Goal: Task Accomplishment & Management: Use online tool/utility

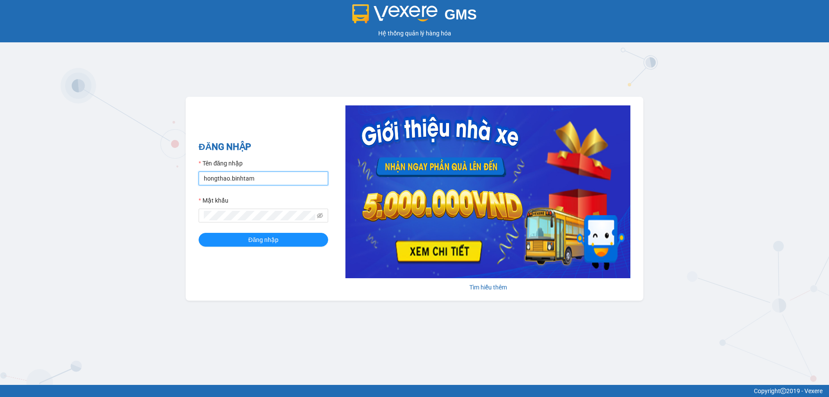
click at [270, 179] on input "hongthao.binhtam" at bounding box center [264, 178] width 130 height 14
type input "h"
type input "kimphuc.binhtam"
click at [228, 210] on span at bounding box center [264, 216] width 130 height 14
click at [235, 238] on button "Đăng nhập" at bounding box center [264, 240] width 130 height 14
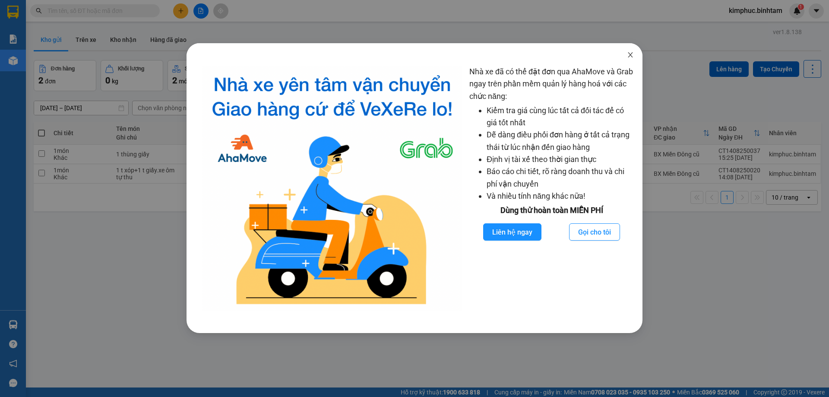
click at [632, 55] on icon "close" at bounding box center [630, 54] width 7 height 7
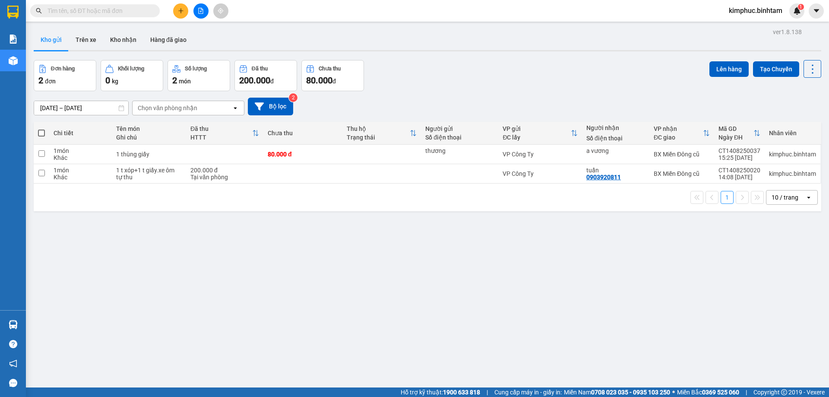
click at [206, 9] on button at bounding box center [200, 10] width 15 height 15
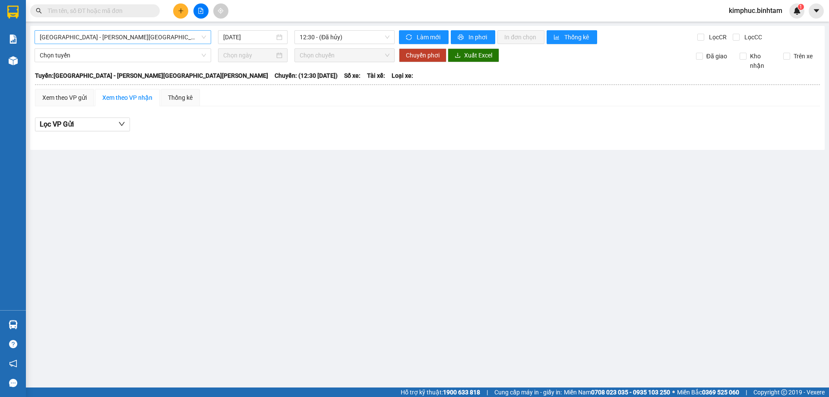
click at [81, 37] on span "[GEOGRAPHIC_DATA] - [GEOGRAPHIC_DATA]" at bounding box center [123, 37] width 166 height 13
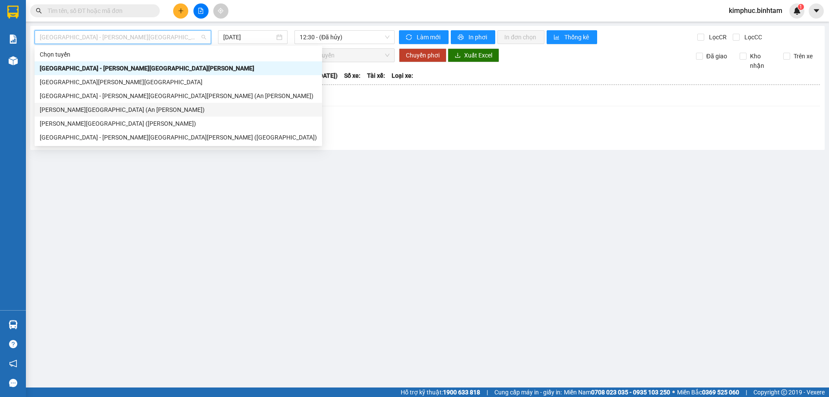
click at [85, 110] on div "Quảng Ngãi - [GEOGRAPHIC_DATA] (An Sương)" at bounding box center [178, 110] width 277 height 10
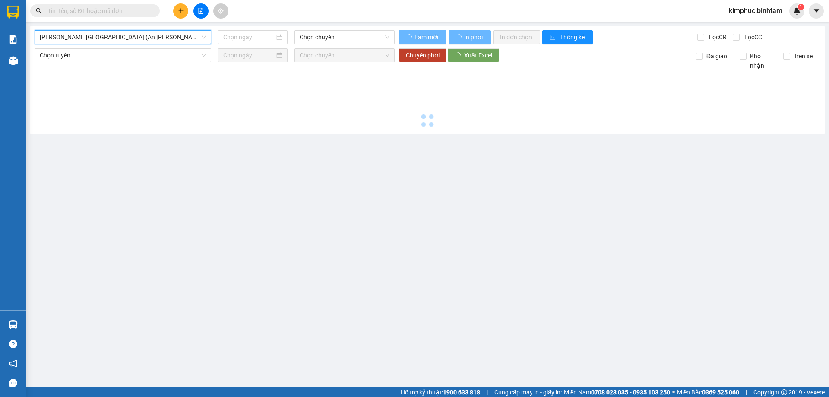
type input "[DATE]"
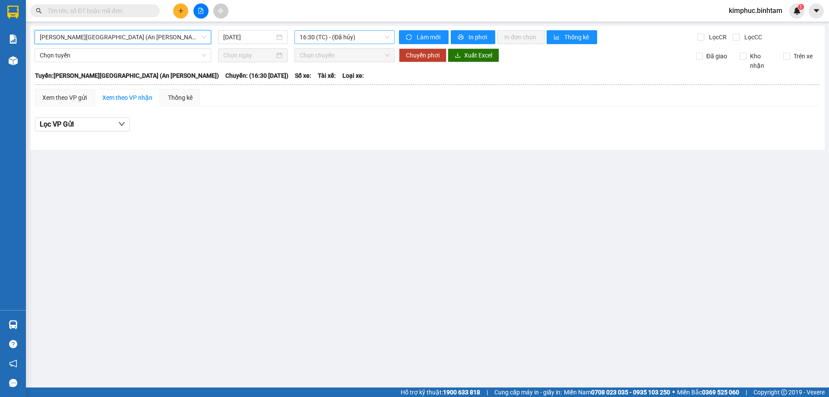
click at [342, 40] on span "16:30 (TC) - (Đã hủy)" at bounding box center [345, 37] width 90 height 13
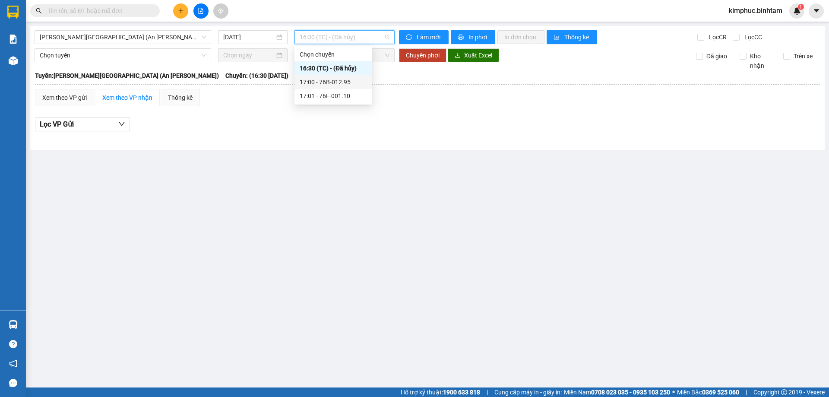
click at [342, 83] on div "17:00 - 76B-012.95" at bounding box center [333, 82] width 67 height 10
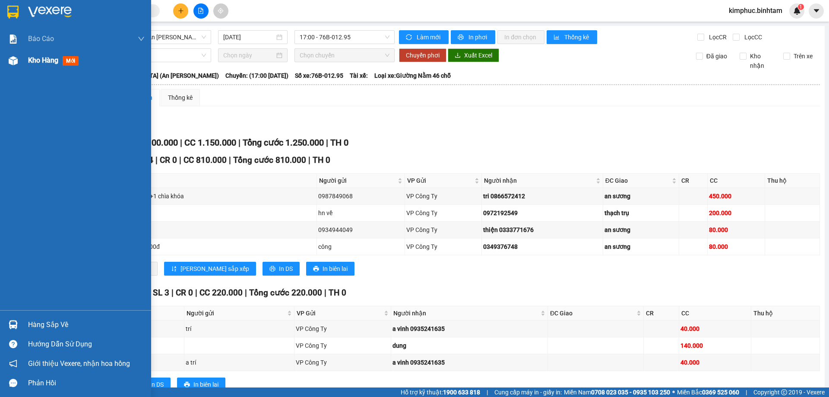
click at [38, 63] on span "Kho hàng" at bounding box center [43, 60] width 30 height 8
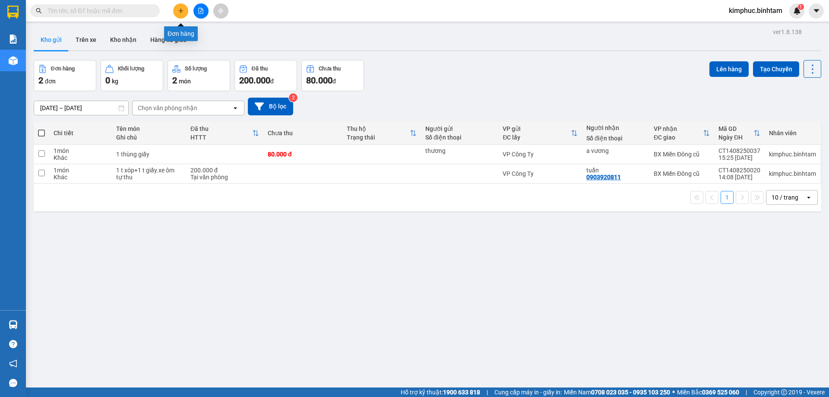
click at [177, 13] on button at bounding box center [180, 10] width 15 height 15
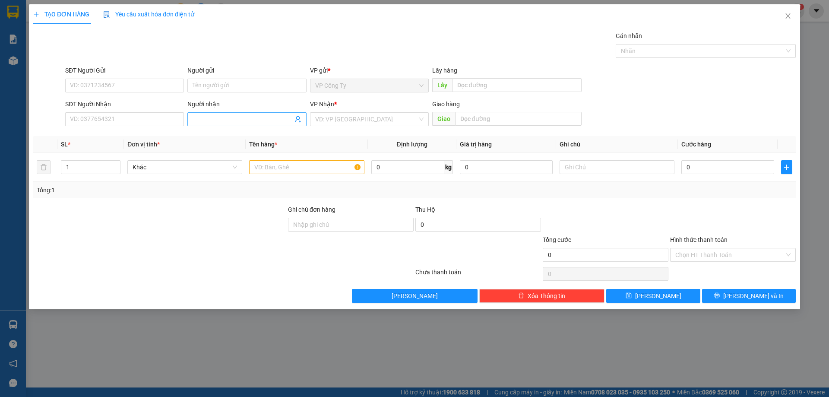
click at [210, 119] on input "Người nhận" at bounding box center [243, 119] width 100 height 10
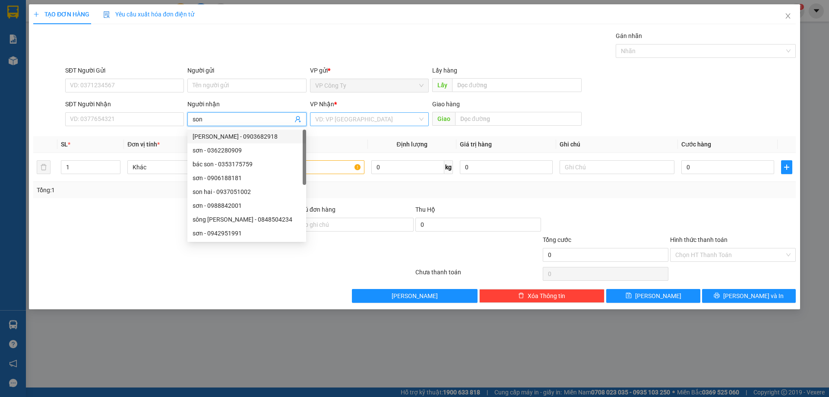
type input "son"
click at [377, 114] on input "search" at bounding box center [366, 119] width 102 height 13
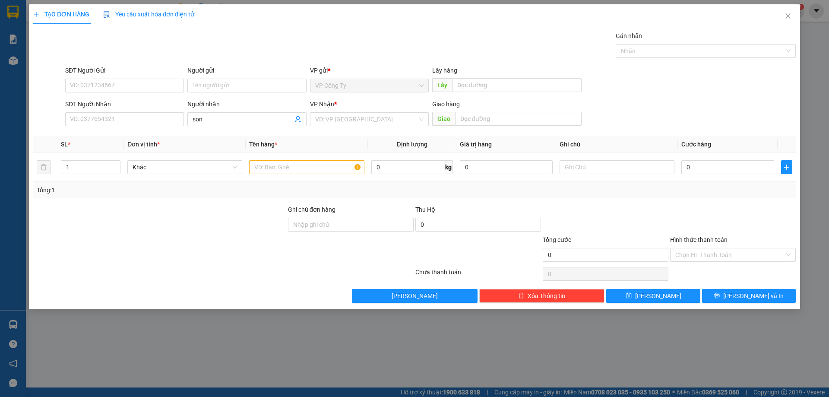
click at [543, 54] on div "Gán nhãn Nhãn" at bounding box center [430, 46] width 734 height 30
click at [372, 117] on input "search" at bounding box center [366, 119] width 102 height 13
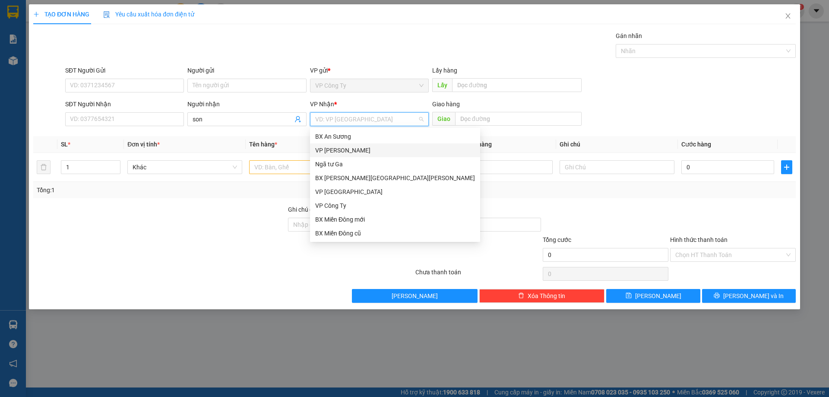
click at [350, 151] on div "VP [GEOGRAPHIC_DATA]" at bounding box center [395, 151] width 160 height 10
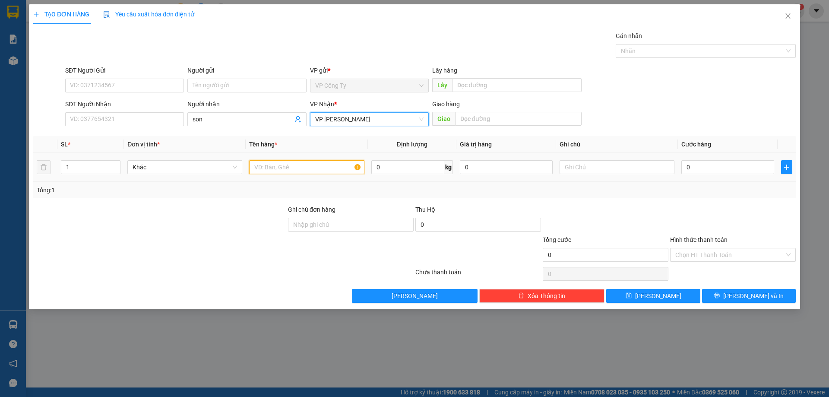
click at [288, 174] on input "text" at bounding box center [306, 167] width 115 height 14
type input "1 bao trang"
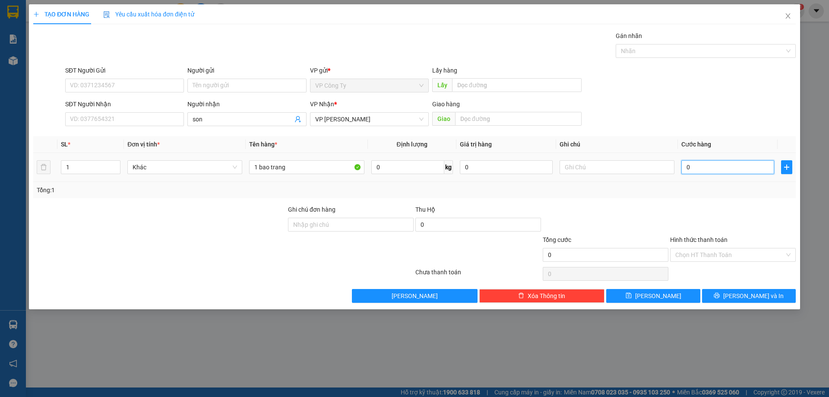
click at [687, 167] on input "0" at bounding box center [727, 167] width 93 height 14
click at [686, 168] on input "0" at bounding box center [727, 167] width 93 height 14
type input "50"
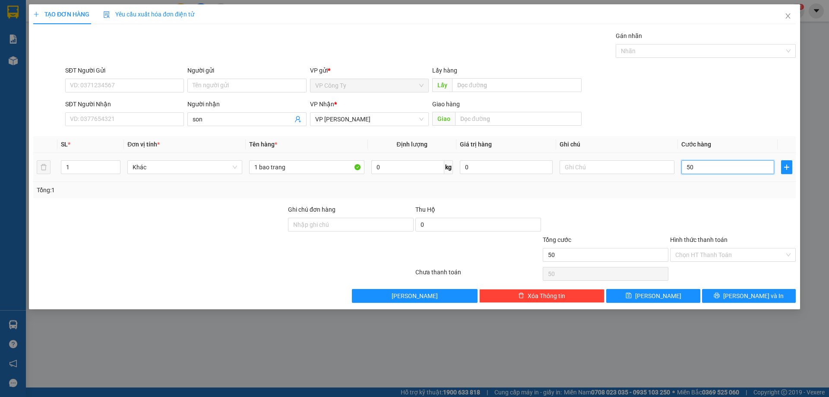
type input "0"
type input "60"
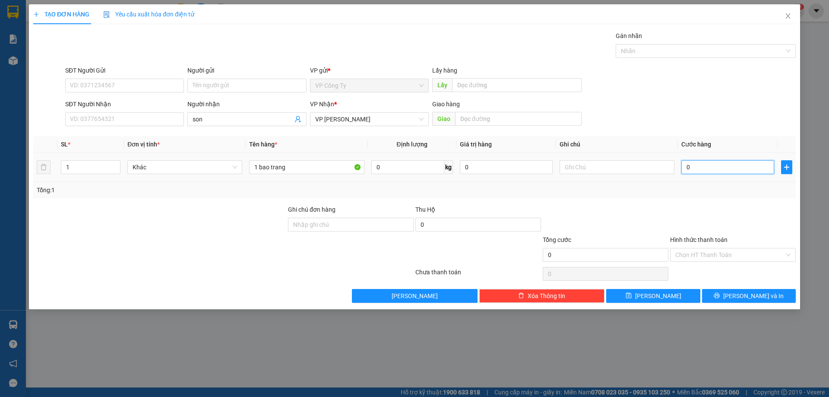
type input "60"
type input "600"
type input "6.000"
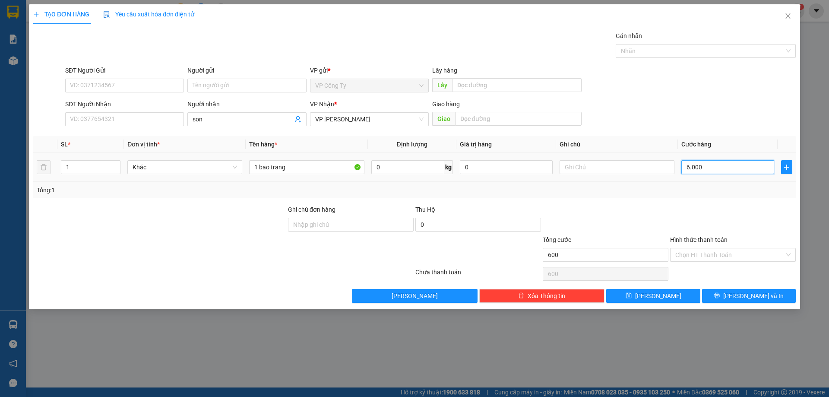
type input "6.000"
type input "60.000"
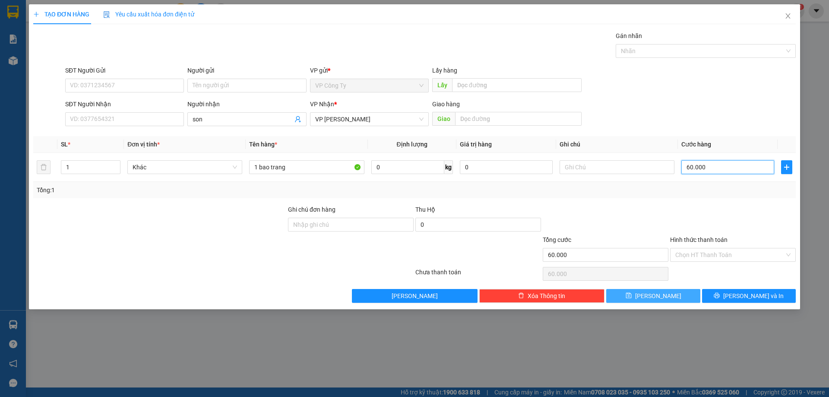
type input "60.000"
click at [634, 291] on button "Lưu" at bounding box center [653, 296] width 94 height 14
type input "0"
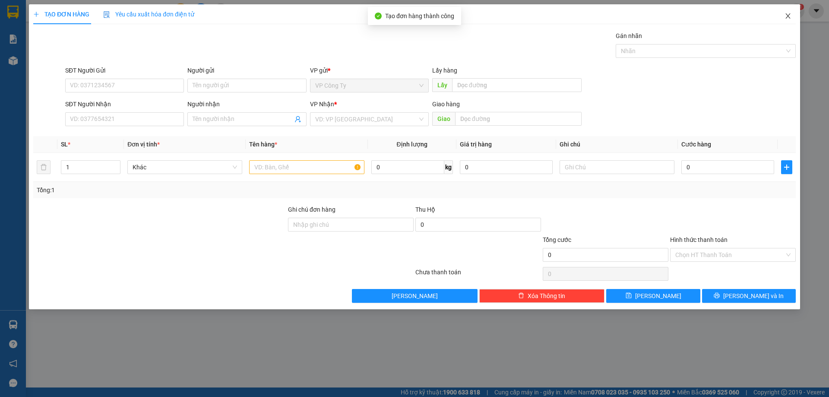
click at [790, 20] on span "Close" at bounding box center [788, 16] width 24 height 24
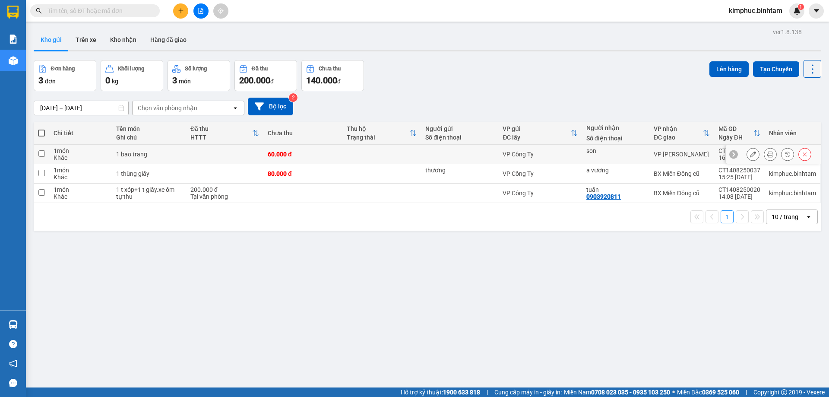
click at [43, 152] on input "checkbox" at bounding box center [41, 153] width 6 height 6
checkbox input "true"
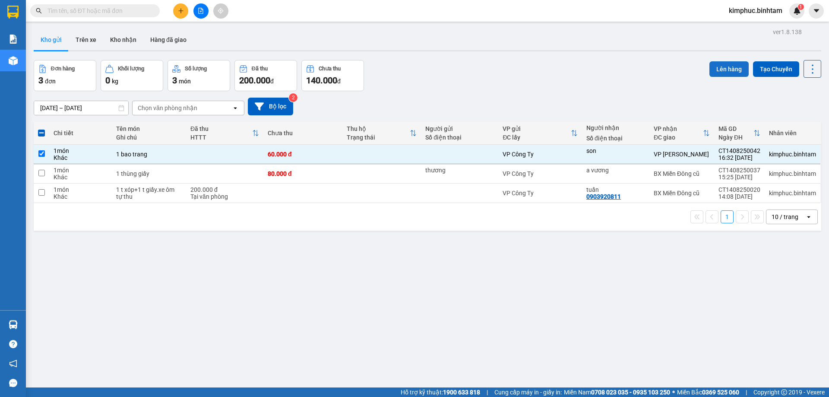
click at [728, 68] on button "Lên hàng" at bounding box center [729, 69] width 39 height 16
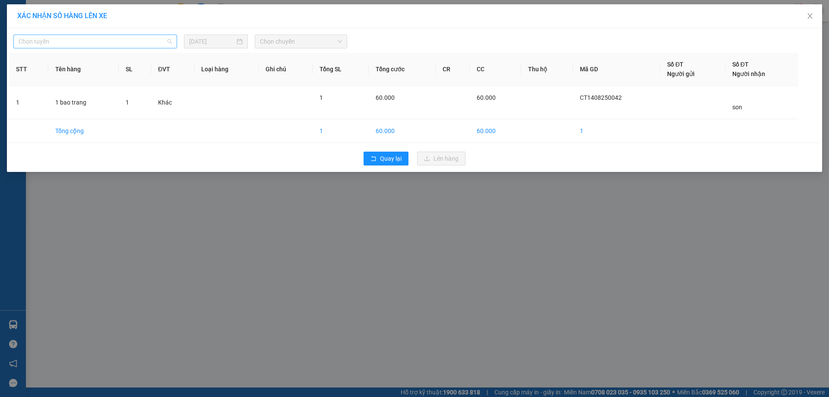
click at [81, 36] on span "Chọn tuyến" at bounding box center [95, 41] width 153 height 13
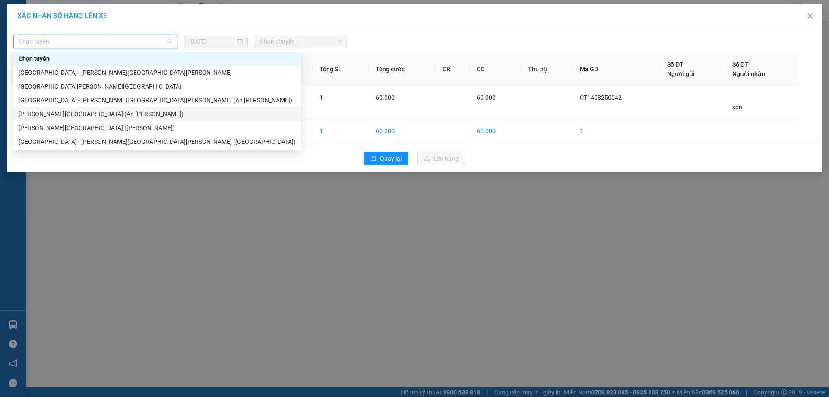
click at [79, 111] on div "Quảng Ngãi - [GEOGRAPHIC_DATA] (An Sương)" at bounding box center [157, 114] width 277 height 10
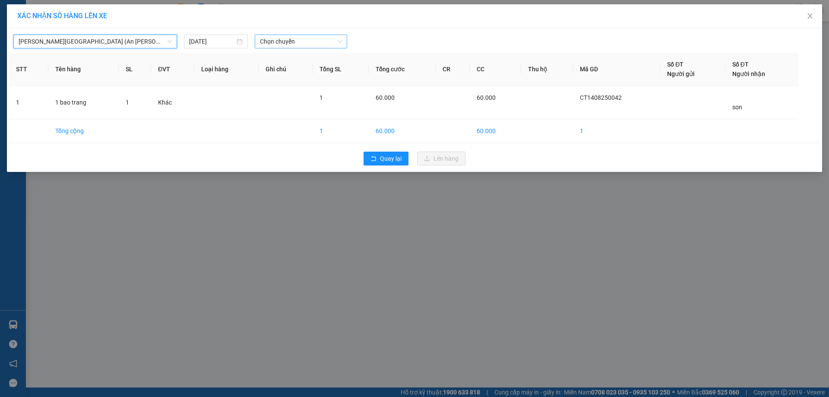
click at [282, 46] on span "Chọn chuyến" at bounding box center [301, 41] width 82 height 13
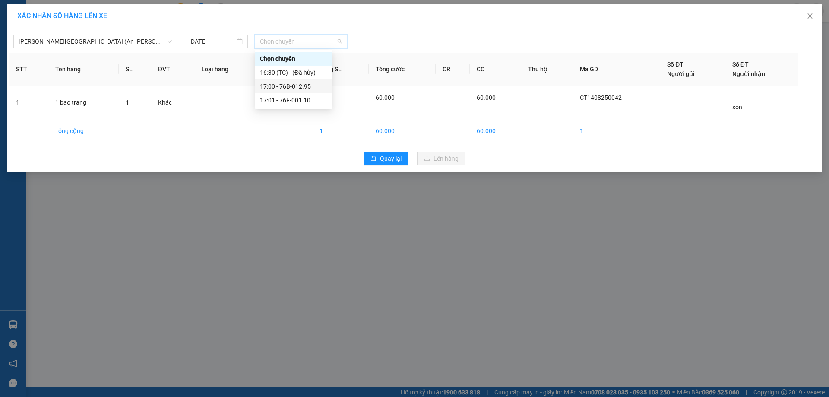
click at [285, 85] on div "17:00 - 76B-012.95" at bounding box center [293, 87] width 67 height 10
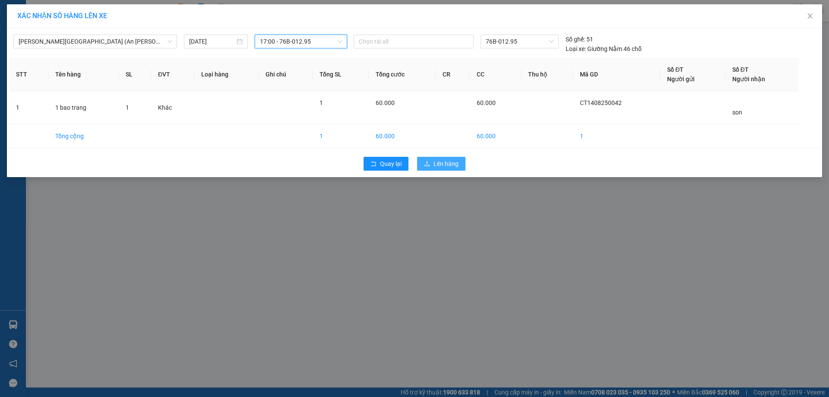
click at [451, 163] on span "Lên hàng" at bounding box center [446, 164] width 25 height 10
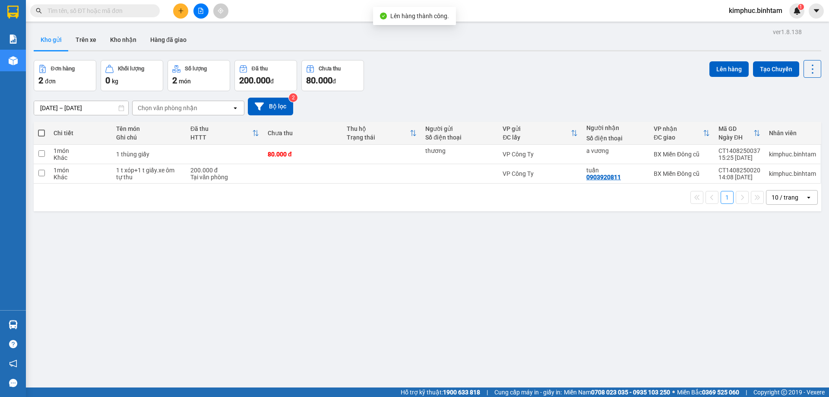
click at [207, 13] on button at bounding box center [200, 10] width 15 height 15
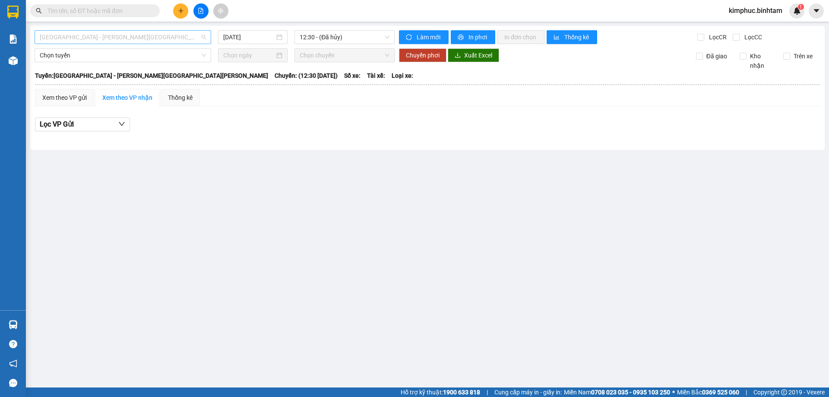
click at [110, 38] on span "[GEOGRAPHIC_DATA] - [GEOGRAPHIC_DATA]" at bounding box center [123, 37] width 166 height 13
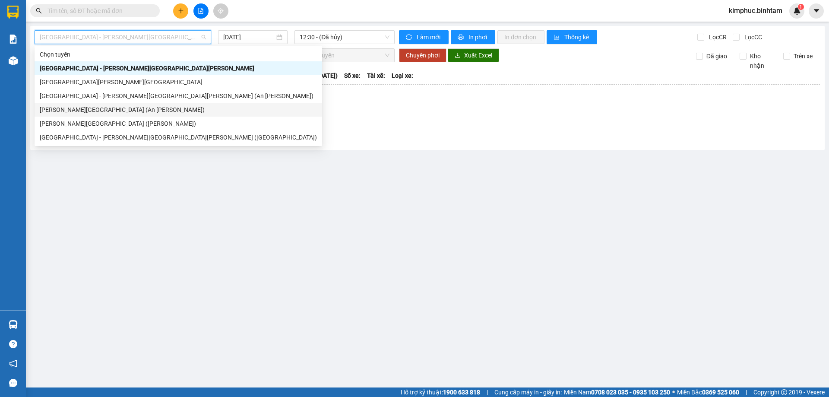
click at [111, 106] on div "Quảng Ngãi - [GEOGRAPHIC_DATA] (An Sương)" at bounding box center [178, 110] width 277 height 10
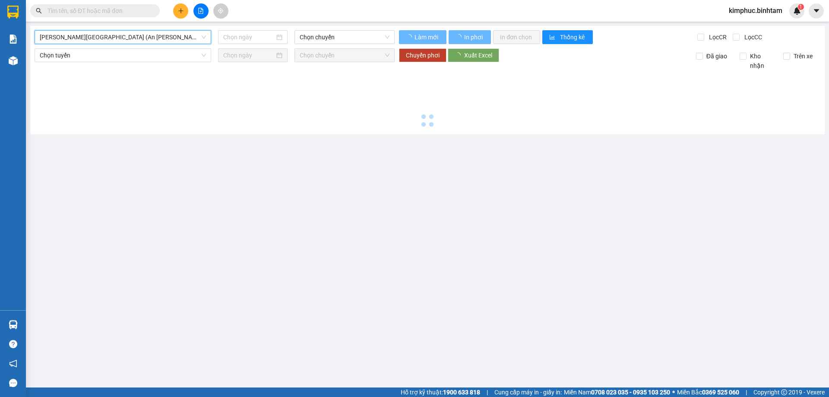
type input "[DATE]"
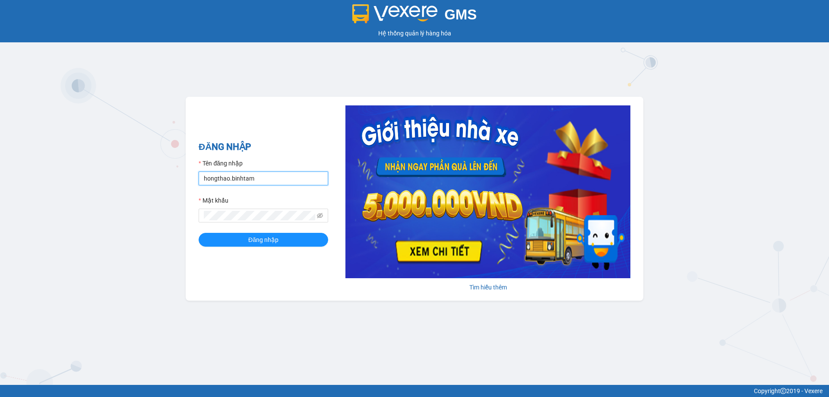
drag, startPoint x: 267, startPoint y: 178, endPoint x: 261, endPoint y: 148, distance: 30.7
click at [267, 178] on input "hongthao.binhtam" at bounding box center [264, 178] width 130 height 14
type input "h"
type input "kimphuc.binhtam"
click at [230, 221] on span at bounding box center [264, 216] width 130 height 14
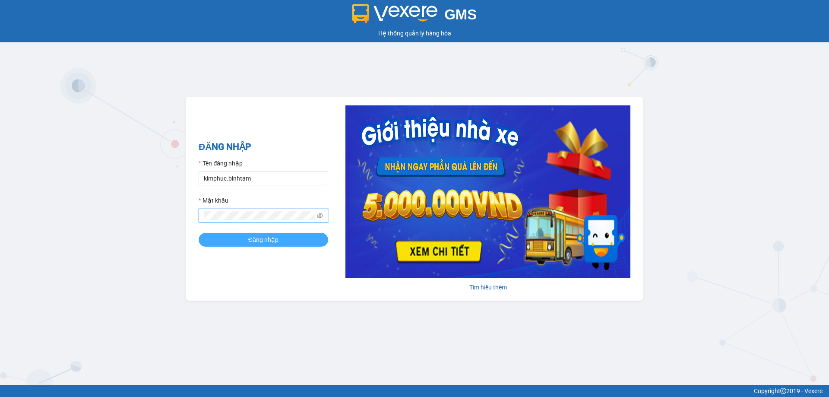
click at [237, 246] on button "Đăng nhập" at bounding box center [264, 240] width 130 height 14
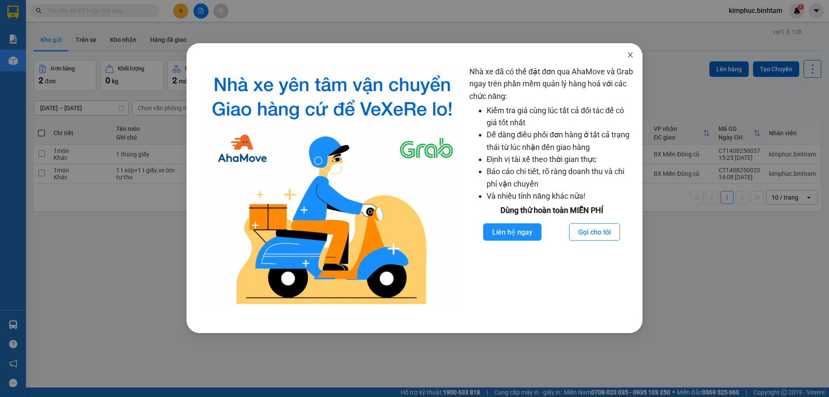
click at [634, 56] on span "Close" at bounding box center [630, 55] width 24 height 24
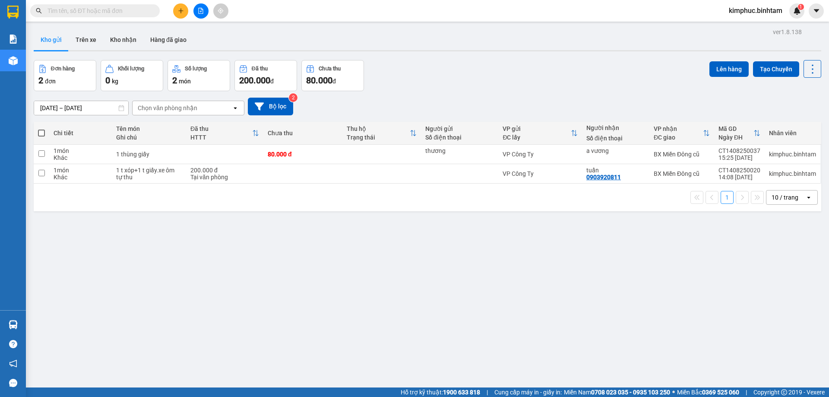
click at [201, 17] on button at bounding box center [200, 10] width 15 height 15
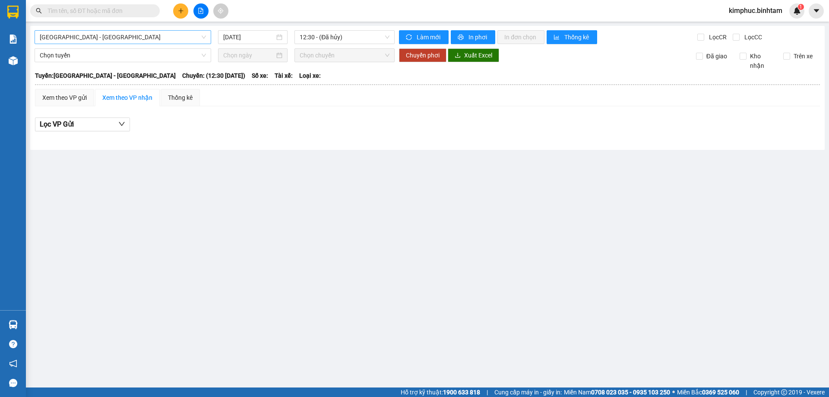
click at [133, 37] on span "[GEOGRAPHIC_DATA] - [GEOGRAPHIC_DATA]" at bounding box center [123, 37] width 166 height 13
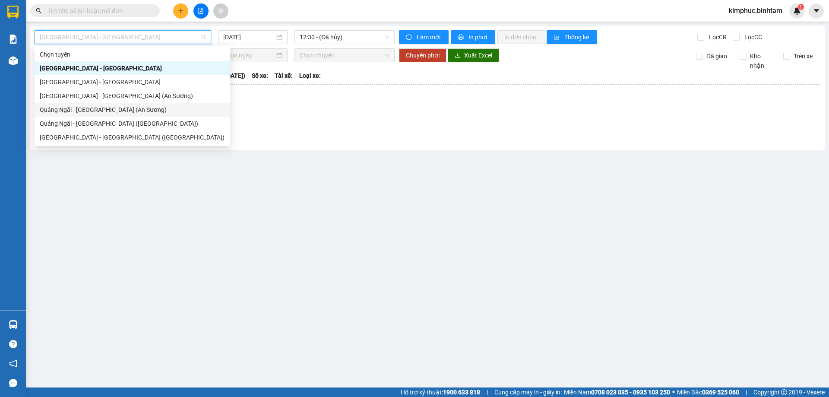
click at [120, 111] on div "Quảng Ngãi - [GEOGRAPHIC_DATA] (An Sương)" at bounding box center [132, 110] width 185 height 10
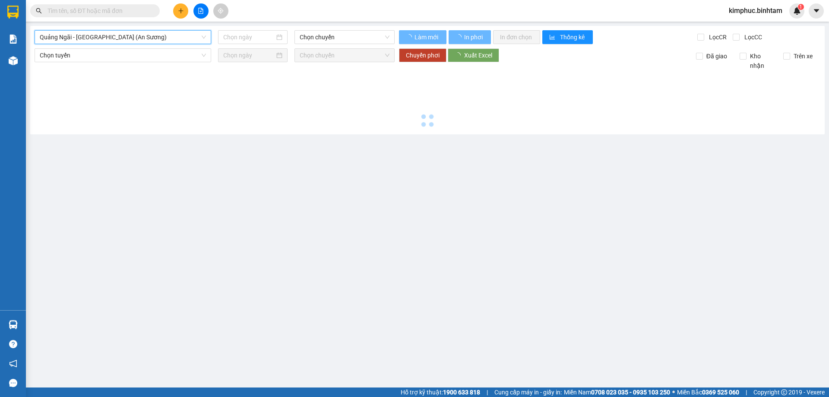
type input "[DATE]"
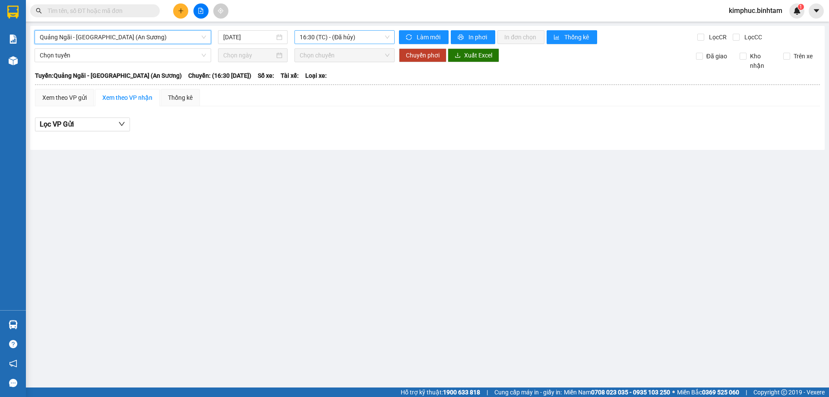
click at [344, 38] on span "16:30 (TC) - (Đã hủy)" at bounding box center [345, 37] width 90 height 13
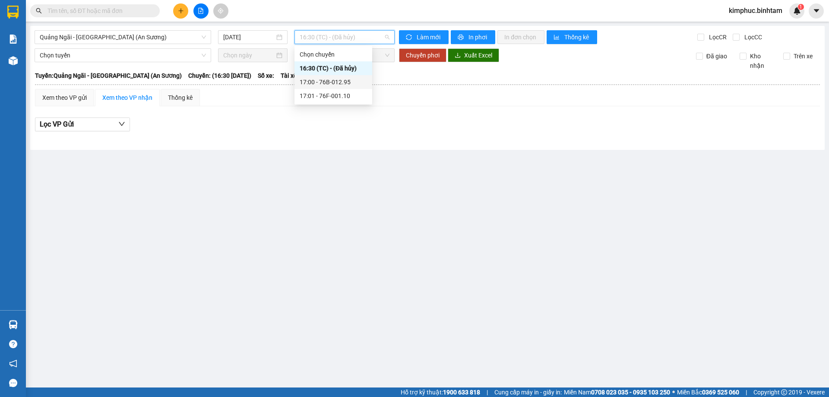
click at [339, 86] on div "17:00 - 76B-012.95" at bounding box center [333, 82] width 67 height 10
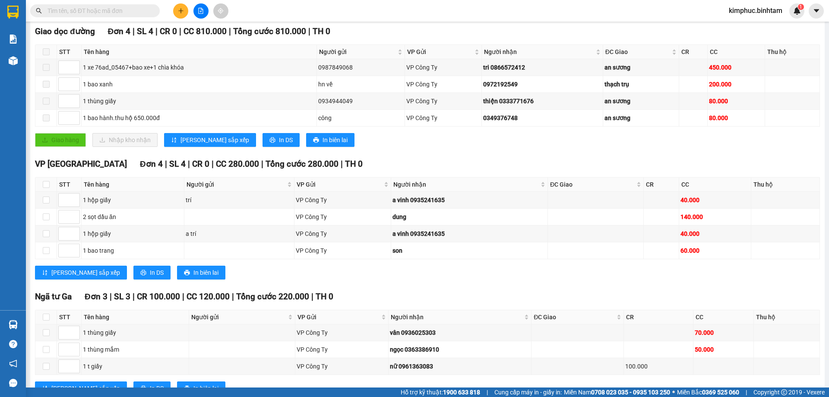
scroll to position [74, 0]
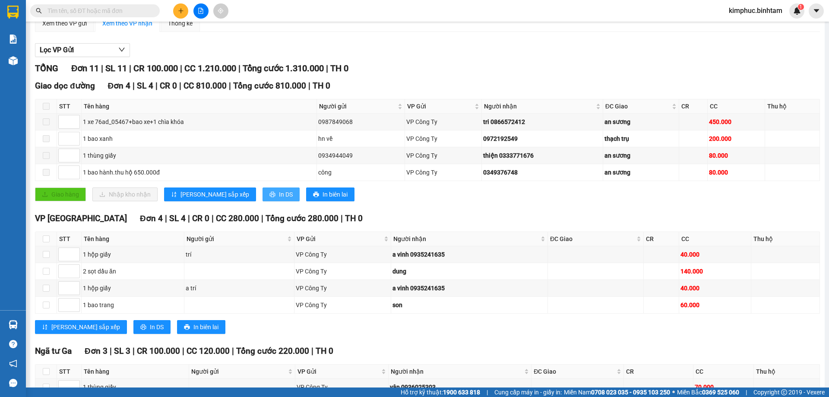
click at [279, 196] on span "In DS" at bounding box center [286, 195] width 14 height 10
click at [150, 327] on span "In DS" at bounding box center [157, 327] width 14 height 10
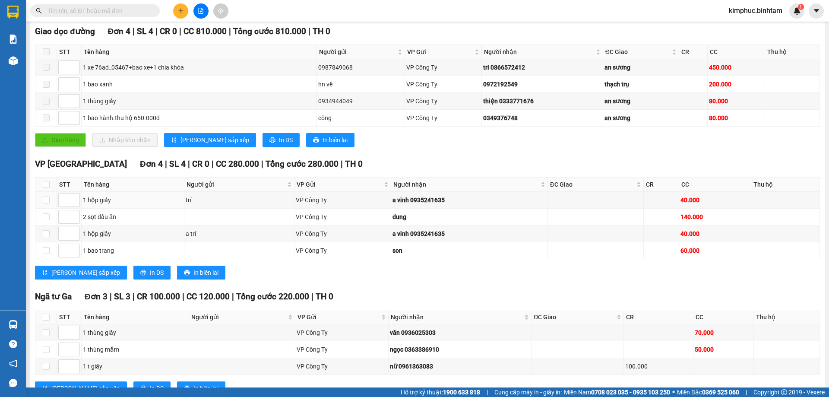
scroll to position [161, 0]
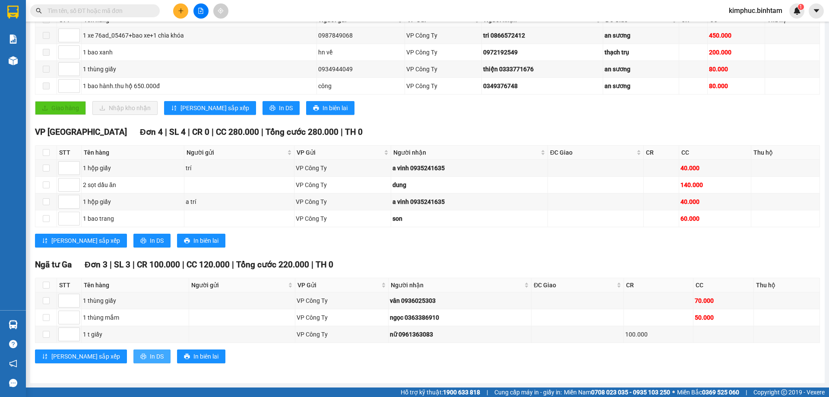
click at [133, 358] on button "In DS" at bounding box center [151, 356] width 37 height 14
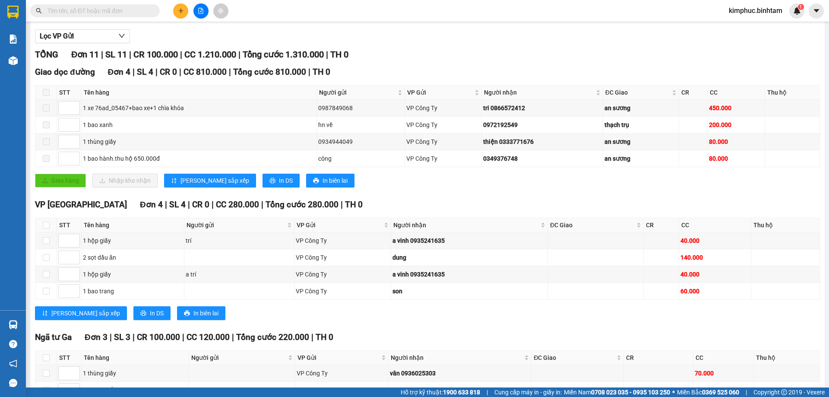
scroll to position [0, 0]
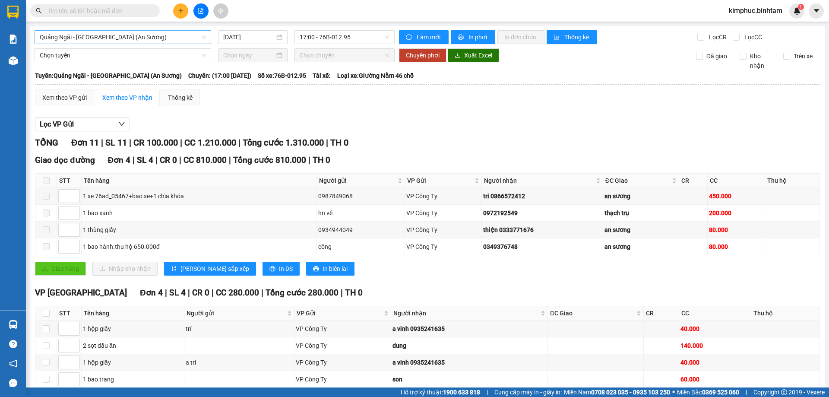
click at [112, 39] on span "Quảng Ngãi - [GEOGRAPHIC_DATA] (An Sương)" at bounding box center [123, 37] width 166 height 13
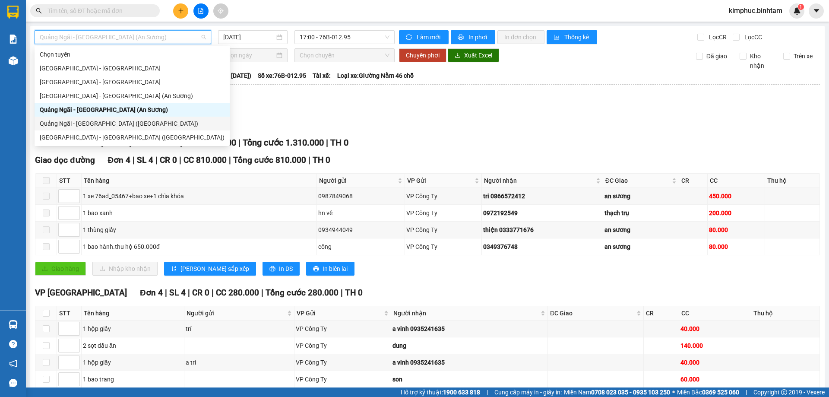
click at [128, 123] on div "Quảng Ngãi - [GEOGRAPHIC_DATA] ([GEOGRAPHIC_DATA])" at bounding box center [132, 124] width 185 height 10
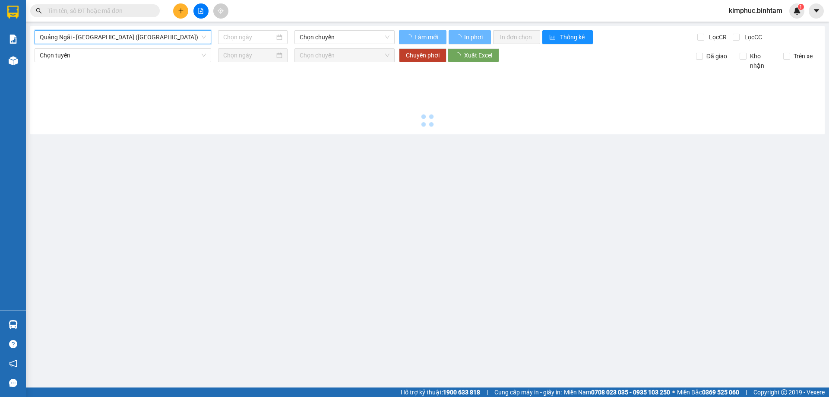
type input "[DATE]"
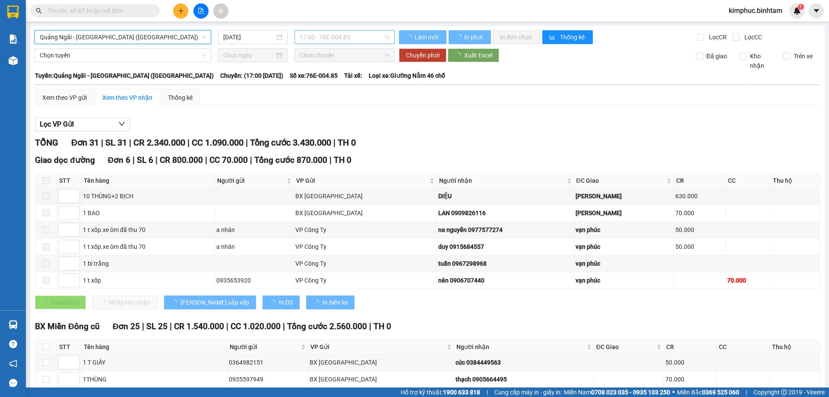
click at [351, 44] on div "17:00 - 76E-004.85" at bounding box center [345, 37] width 100 height 14
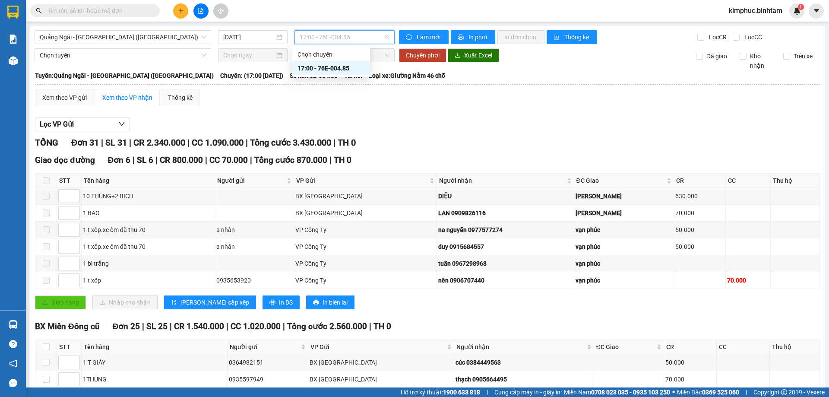
click at [354, 37] on span "17:00 - 76E-004.85" at bounding box center [345, 37] width 90 height 13
click at [347, 41] on span "17:00 - 76E-004.85" at bounding box center [345, 37] width 90 height 13
click at [345, 67] on div "17:00 - 76E-004.85" at bounding box center [331, 68] width 67 height 10
click at [49, 127] on span "Lọc VP Gửi" at bounding box center [57, 124] width 34 height 11
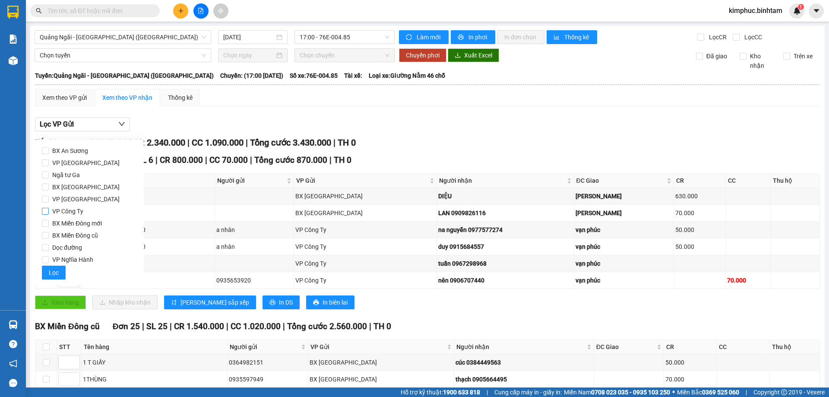
click at [51, 211] on span "VP Công Ty" at bounding box center [68, 211] width 38 height 12
click at [49, 211] on input "VP Công Ty" at bounding box center [45, 211] width 7 height 7
checkbox input "true"
drag, startPoint x: 54, startPoint y: 270, endPoint x: 80, endPoint y: 258, distance: 28.4
click at [56, 270] on span "Lọc" at bounding box center [54, 273] width 10 height 10
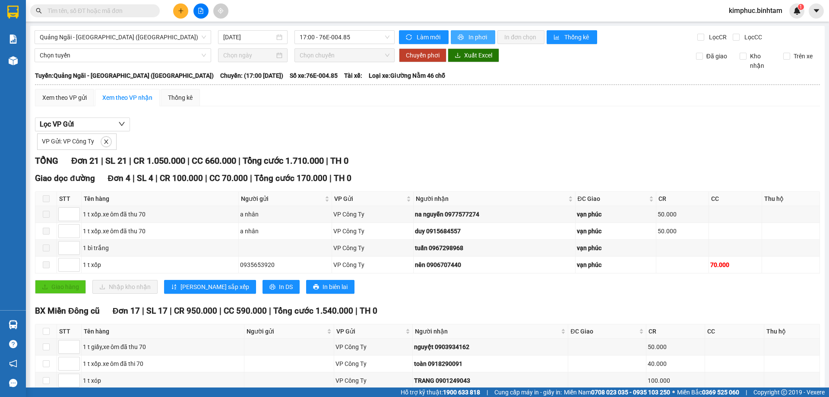
click at [459, 38] on icon "printer" at bounding box center [461, 38] width 6 height 6
click at [460, 38] on span "printer" at bounding box center [461, 37] width 7 height 7
click at [462, 36] on button "In phơi" at bounding box center [473, 37] width 44 height 14
